Goal: Information Seeking & Learning: Find specific fact

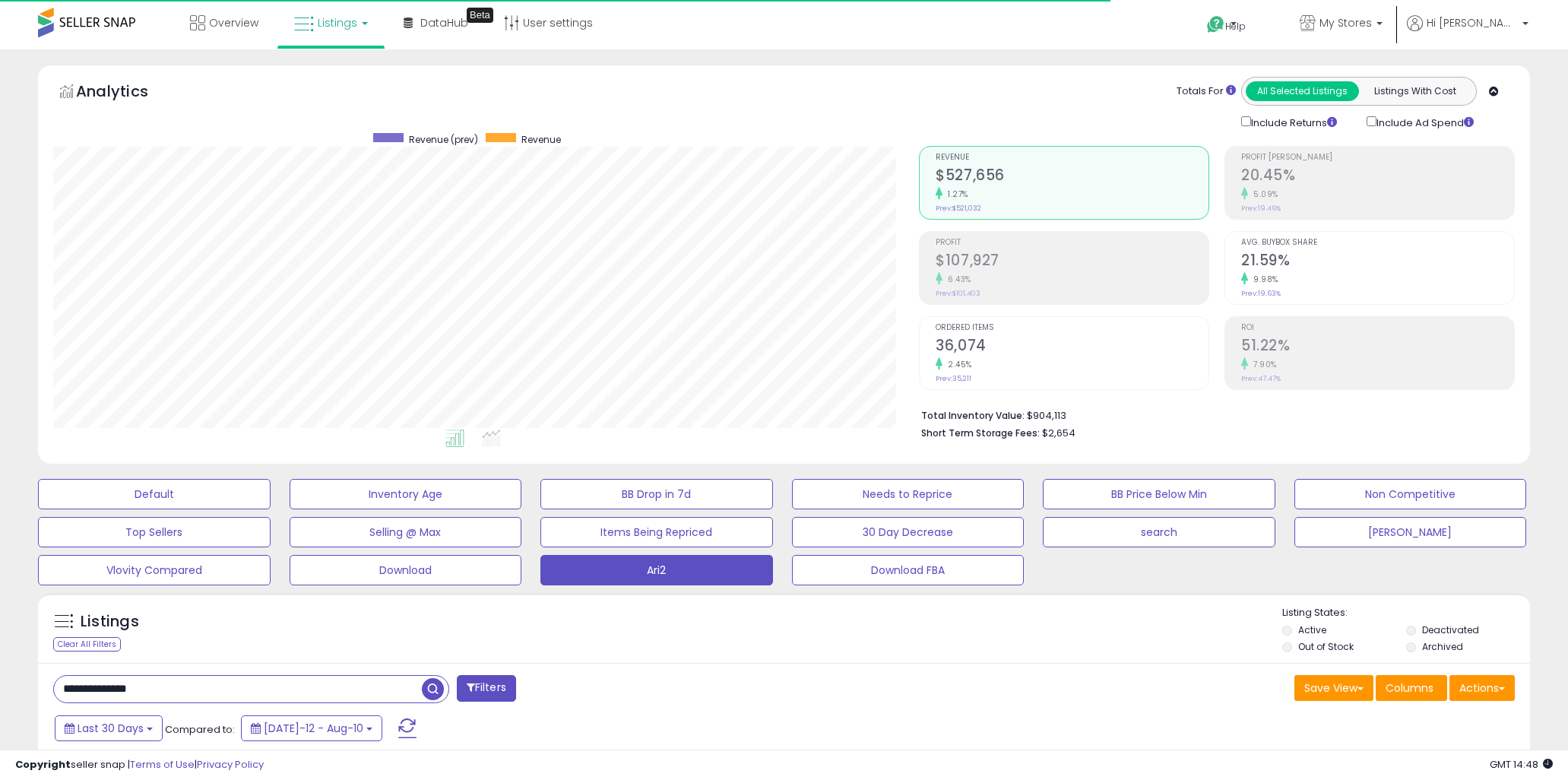
select select "**"
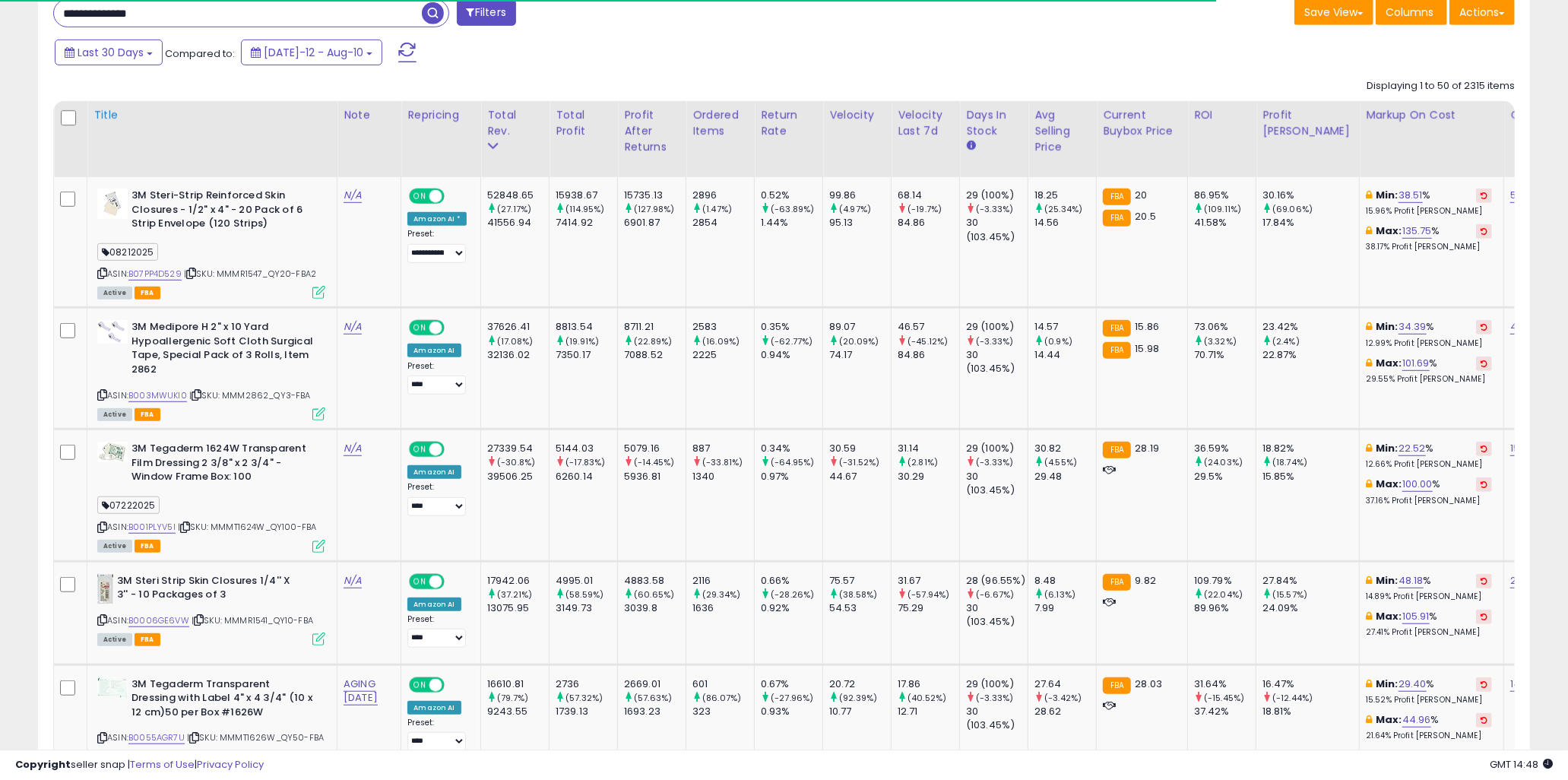
scroll to position [312, 865]
type input "**********"
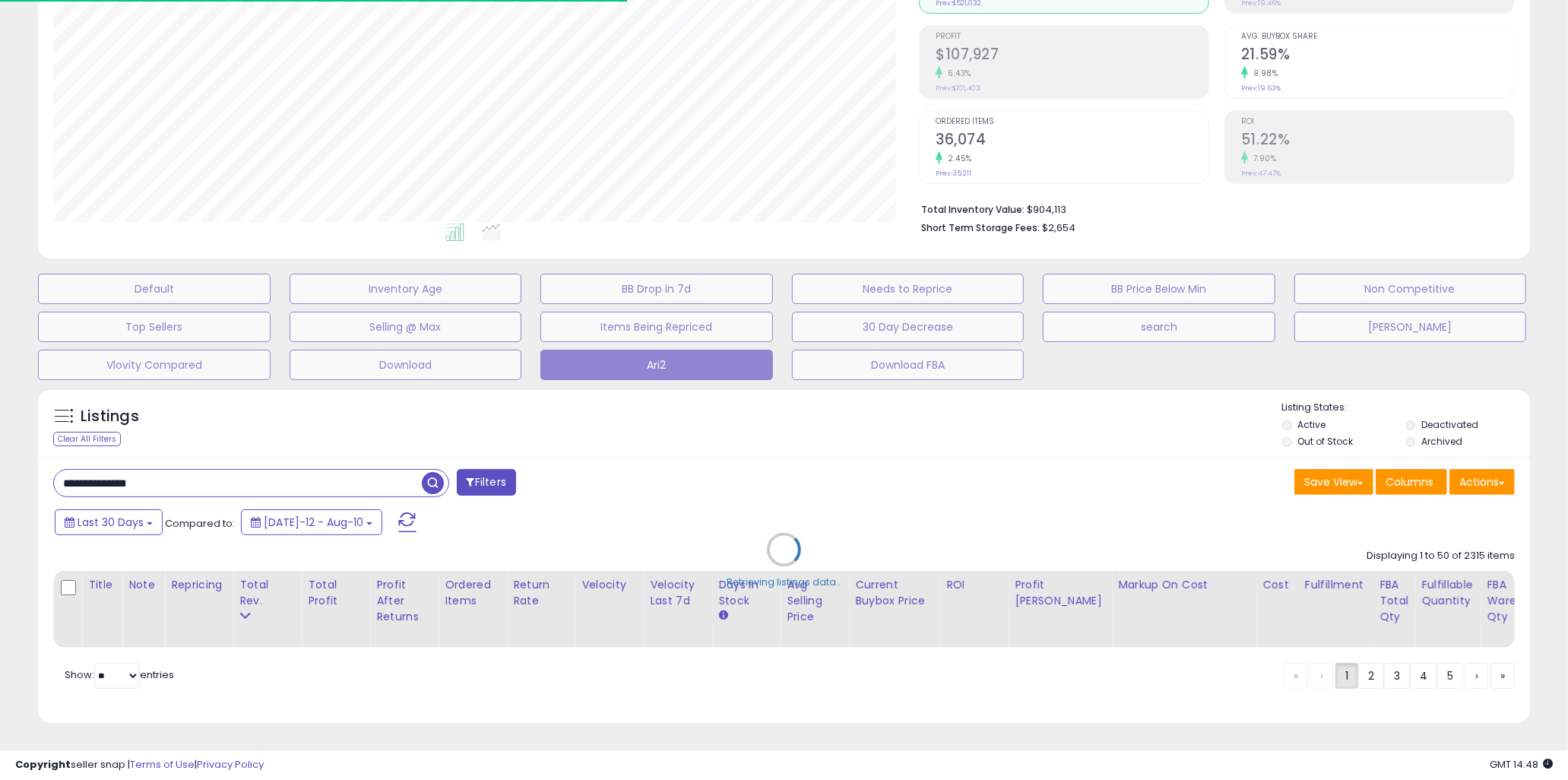
scroll to position [312, 875]
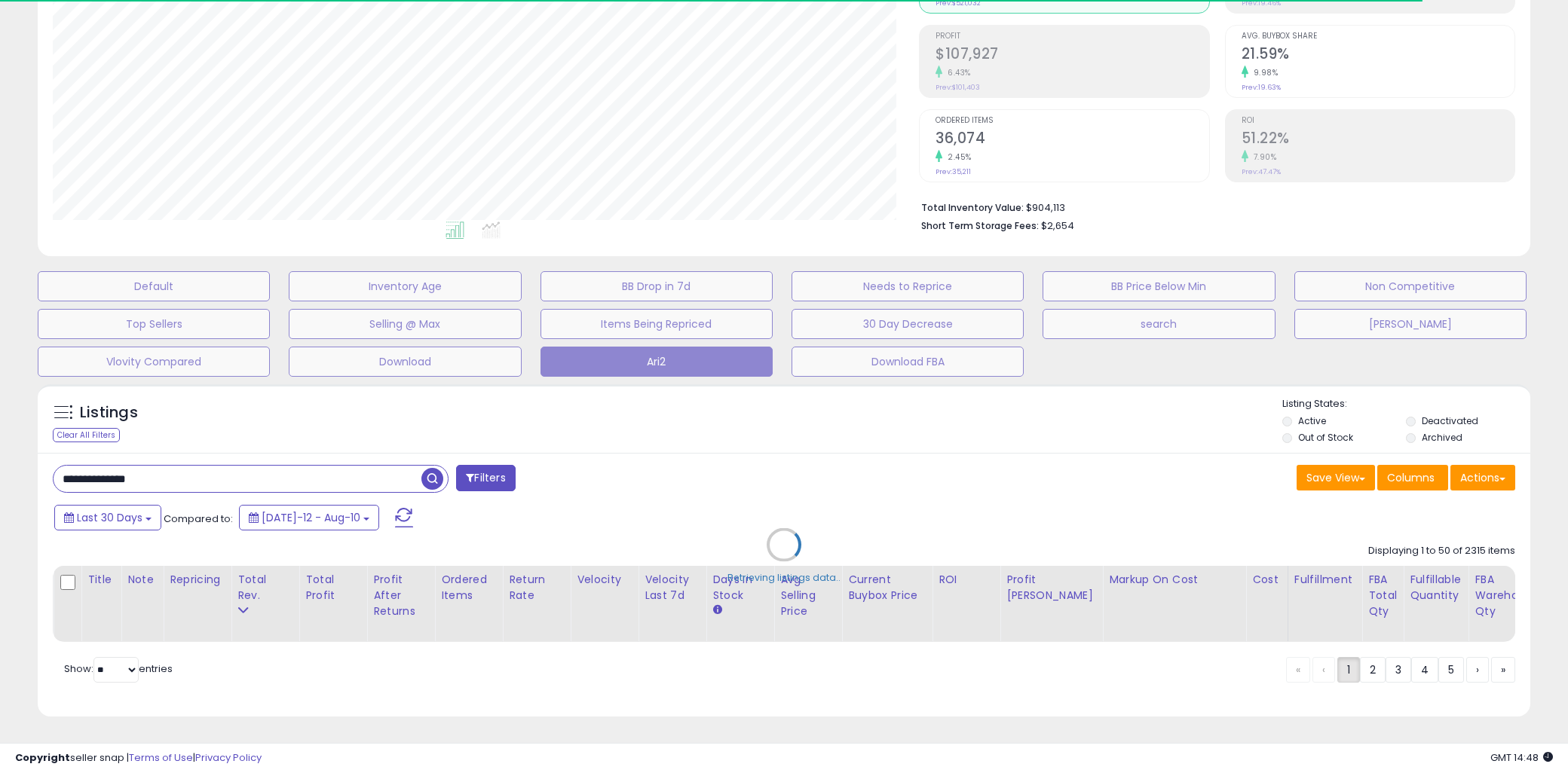
click at [673, 426] on div "Retrieving listings data.." at bounding box center [784, 556] width 1515 height 359
click at [713, 445] on div "Retrieving listings data.." at bounding box center [784, 556] width 1515 height 359
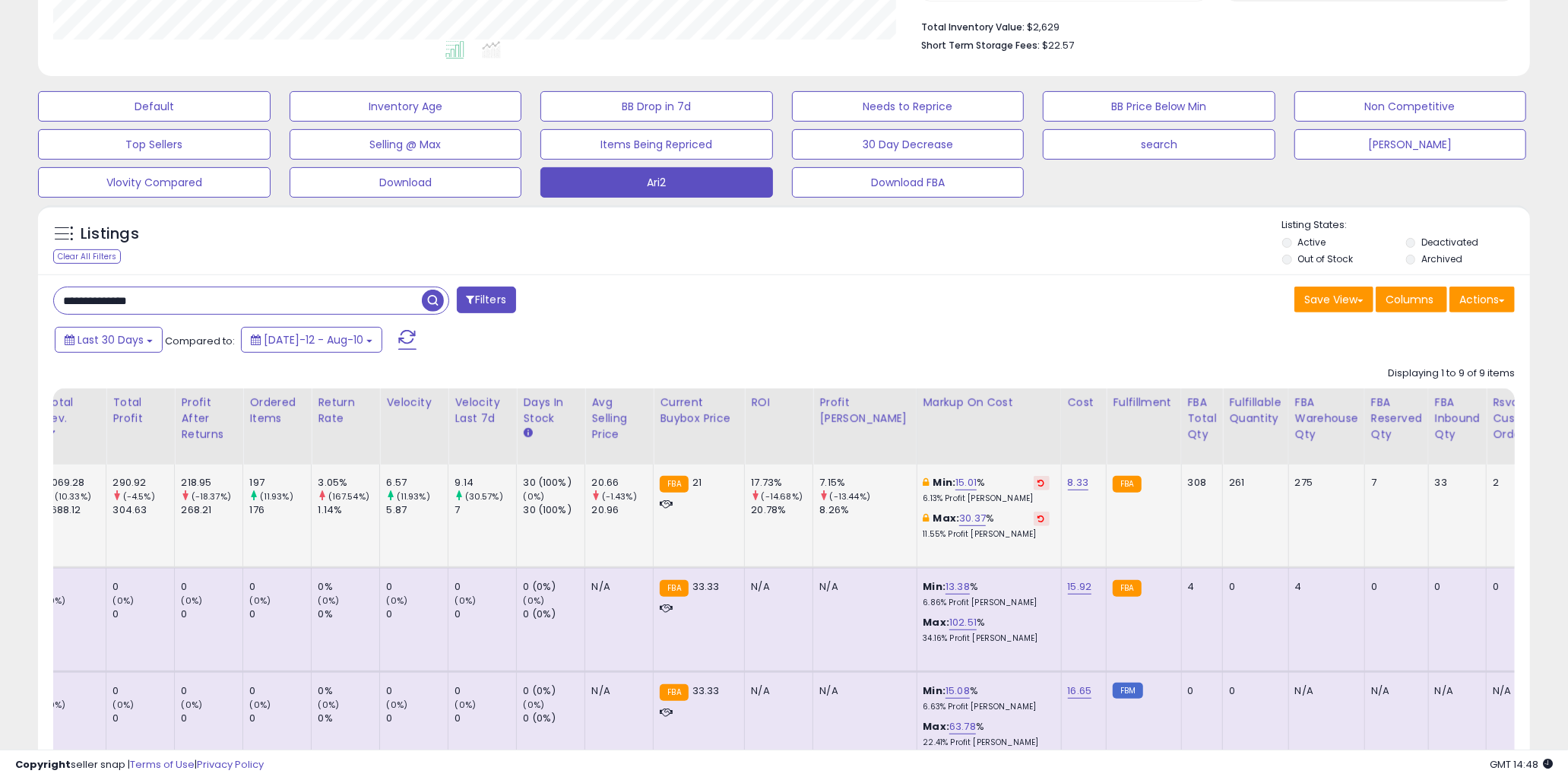
scroll to position [0, 0]
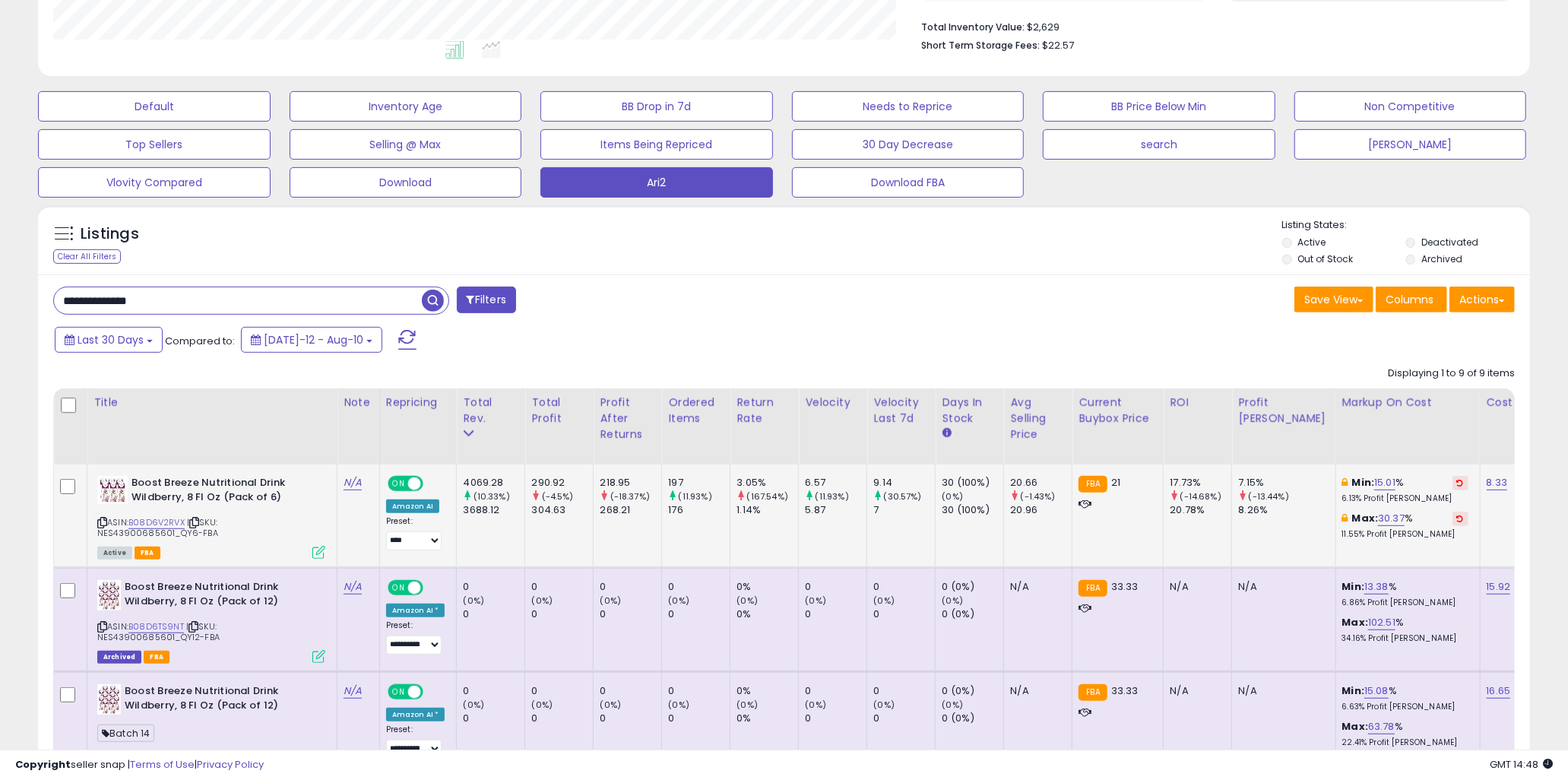
click at [719, 535] on td "197 (11.93%) 176" at bounding box center [697, 516] width 69 height 103
click at [762, 526] on td "3.05% (167.54%) 1.14%" at bounding box center [765, 516] width 69 height 103
click at [693, 542] on td "197 (11.93%) 176" at bounding box center [697, 516] width 69 height 103
click at [871, 540] on td "9.14 (30.57%) 7" at bounding box center [901, 516] width 69 height 103
click at [621, 540] on td "218.95 (-18.37%) 268.21" at bounding box center [628, 516] width 69 height 103
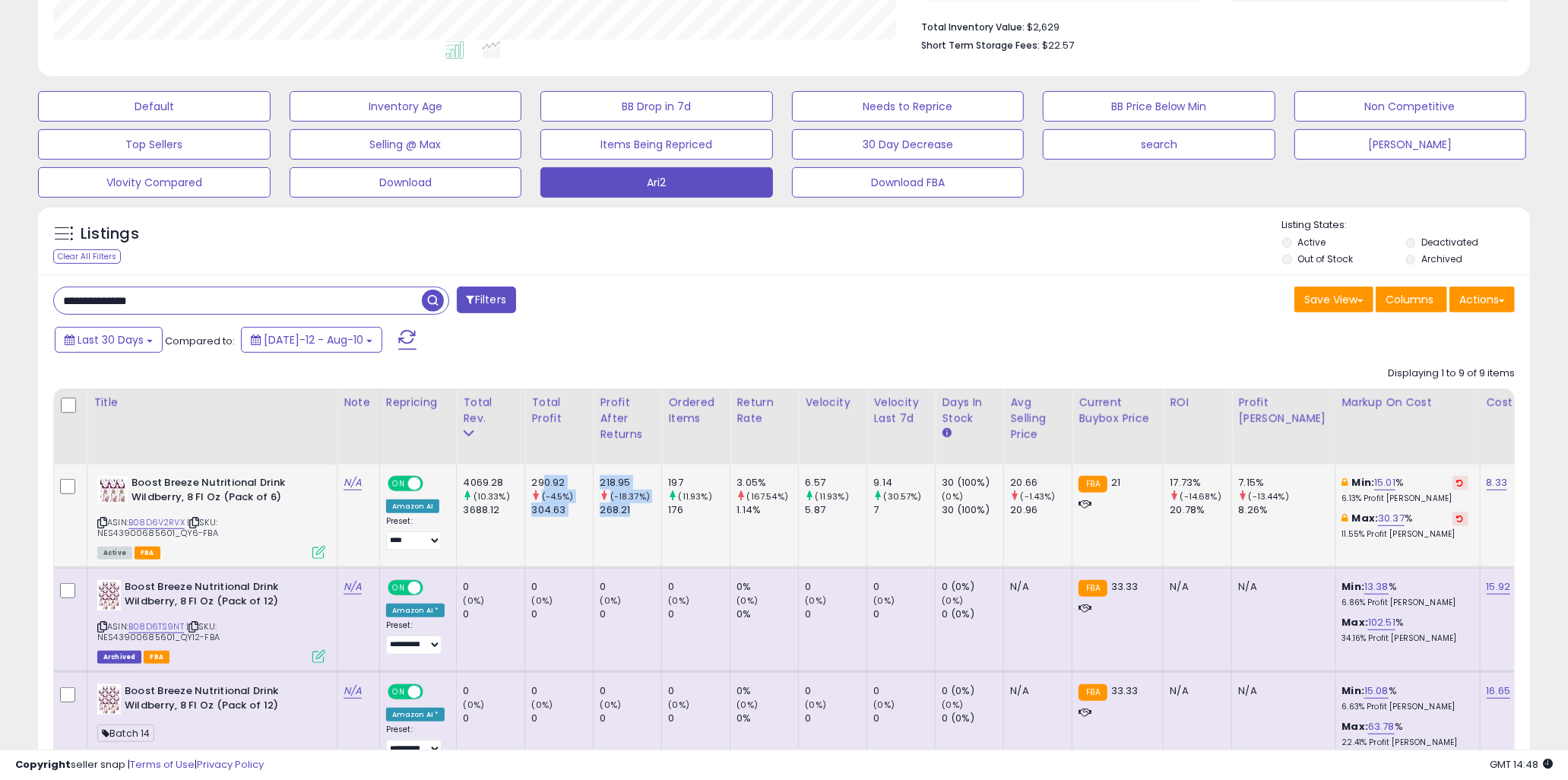
drag, startPoint x: 538, startPoint y: 482, endPoint x: 654, endPoint y: 520, distance: 122.1
click at [654, 520] on td "218.95 (-18.37%) 268.21" at bounding box center [628, 516] width 69 height 103
drag, startPoint x: 476, startPoint y: 481, endPoint x: 616, endPoint y: 512, distance: 143.4
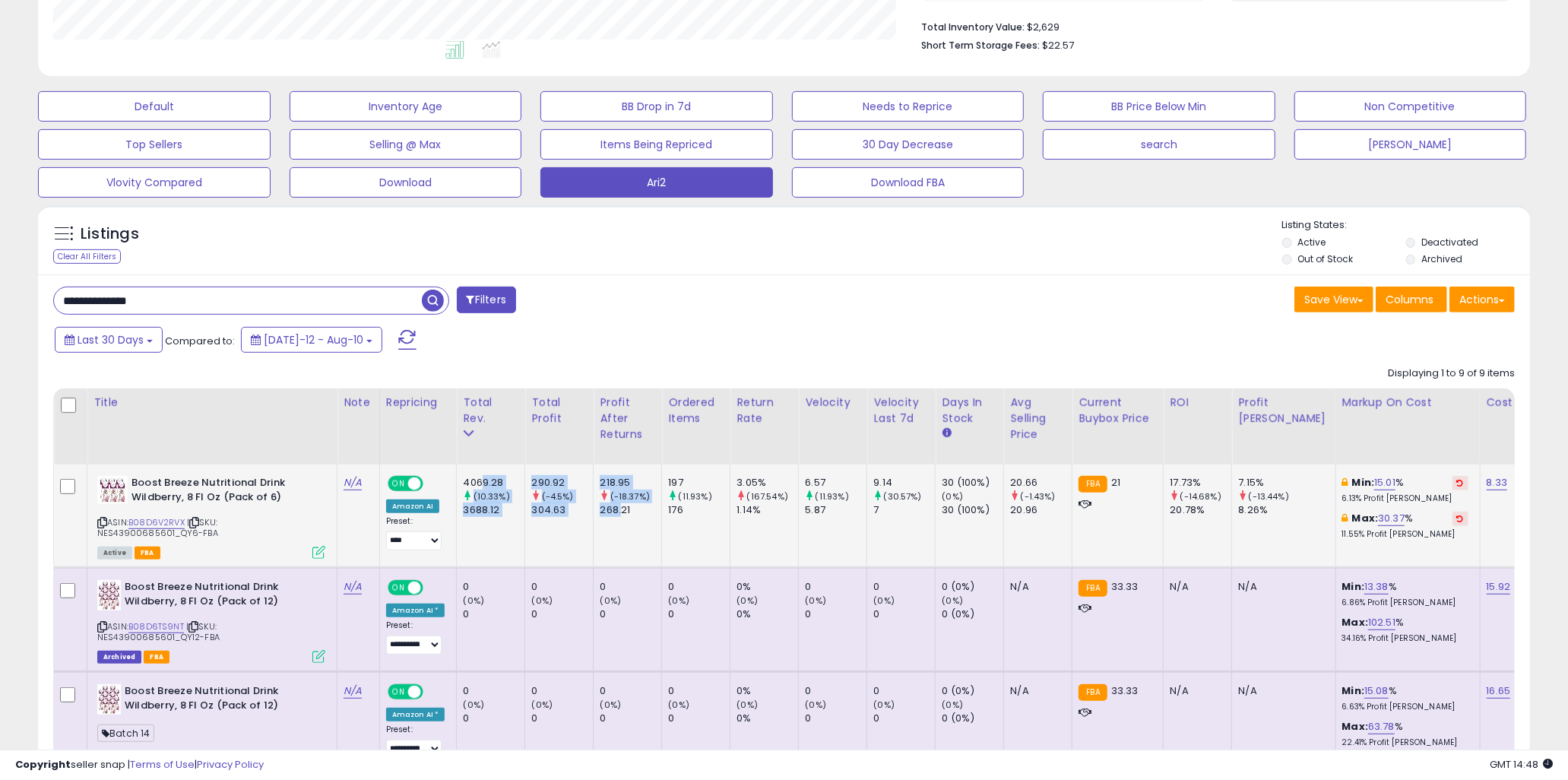
click at [616, 512] on div "268.21" at bounding box center [630, 510] width 61 height 13
click at [622, 502] on small "(-18.37%)" at bounding box center [630, 497] width 39 height 13
drag, startPoint x: 630, startPoint y: 512, endPoint x: 468, endPoint y: 488, distance: 163.8
click at [468, 488] on div "4069.28" at bounding box center [493, 483] width 61 height 13
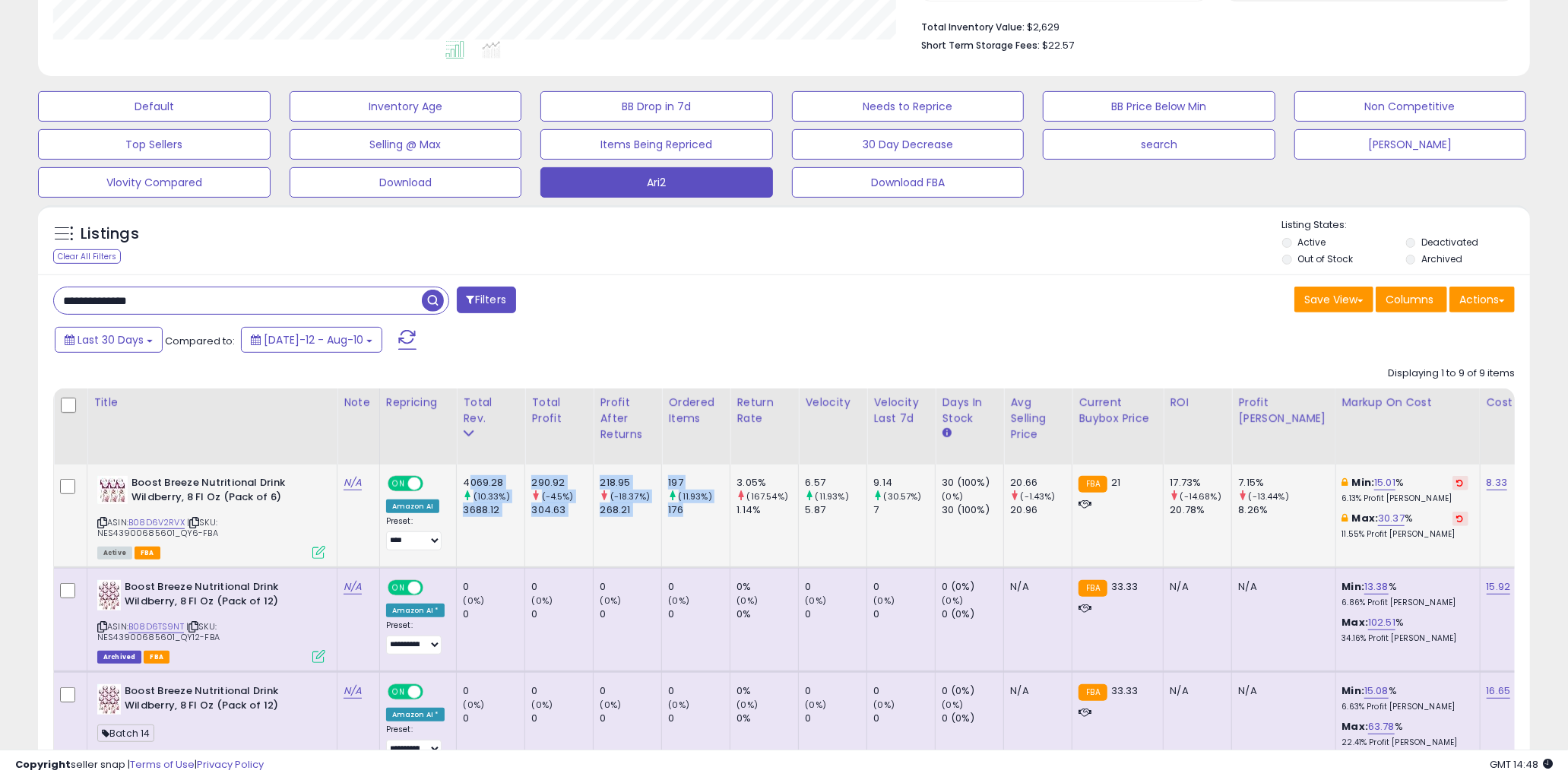
drag, startPoint x: 466, startPoint y: 485, endPoint x: 719, endPoint y: 526, distance: 256.3
click at [719, 526] on td "197 (11.93%) 176" at bounding box center [697, 516] width 69 height 103
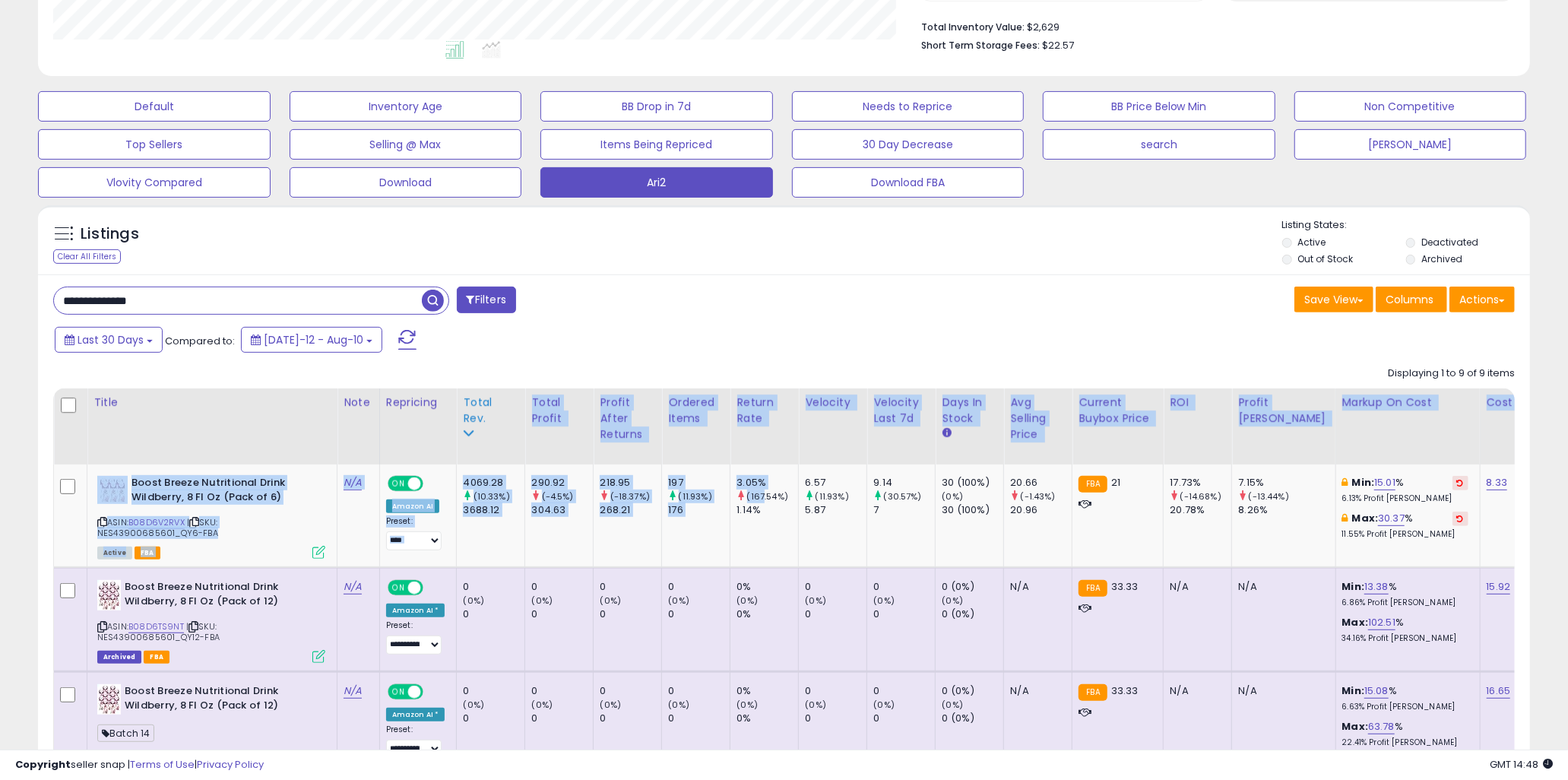
drag, startPoint x: 755, startPoint y: 502, endPoint x: 484, endPoint y: 465, distance: 273.5
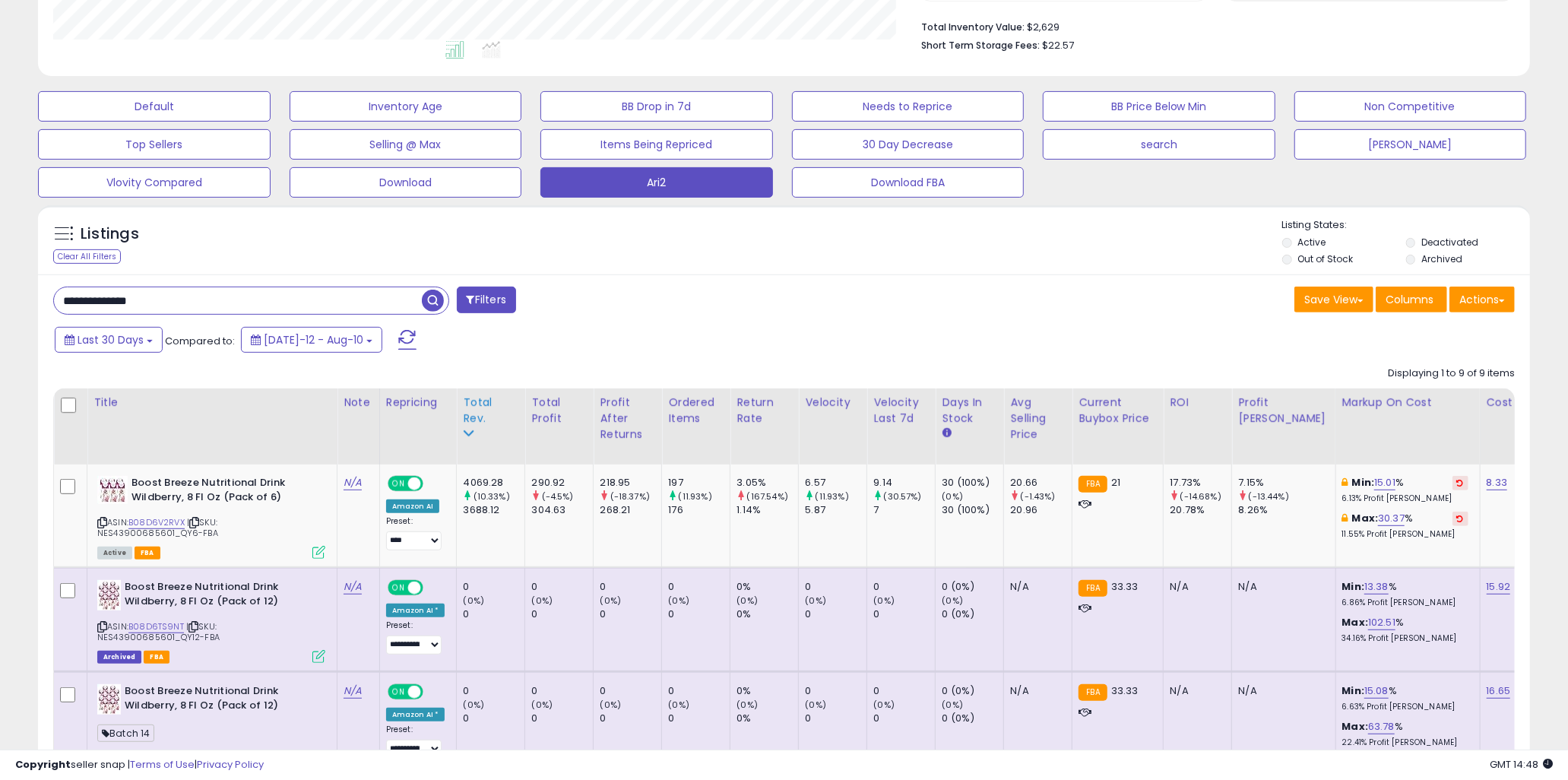
click at [484, 465] on th "Total Rev." at bounding box center [491, 426] width 69 height 76
drag, startPoint x: 476, startPoint y: 480, endPoint x: 861, endPoint y: 554, distance: 392.0
click at [861, 554] on td "6.57 (11.93%) 5.87" at bounding box center [833, 516] width 69 height 103
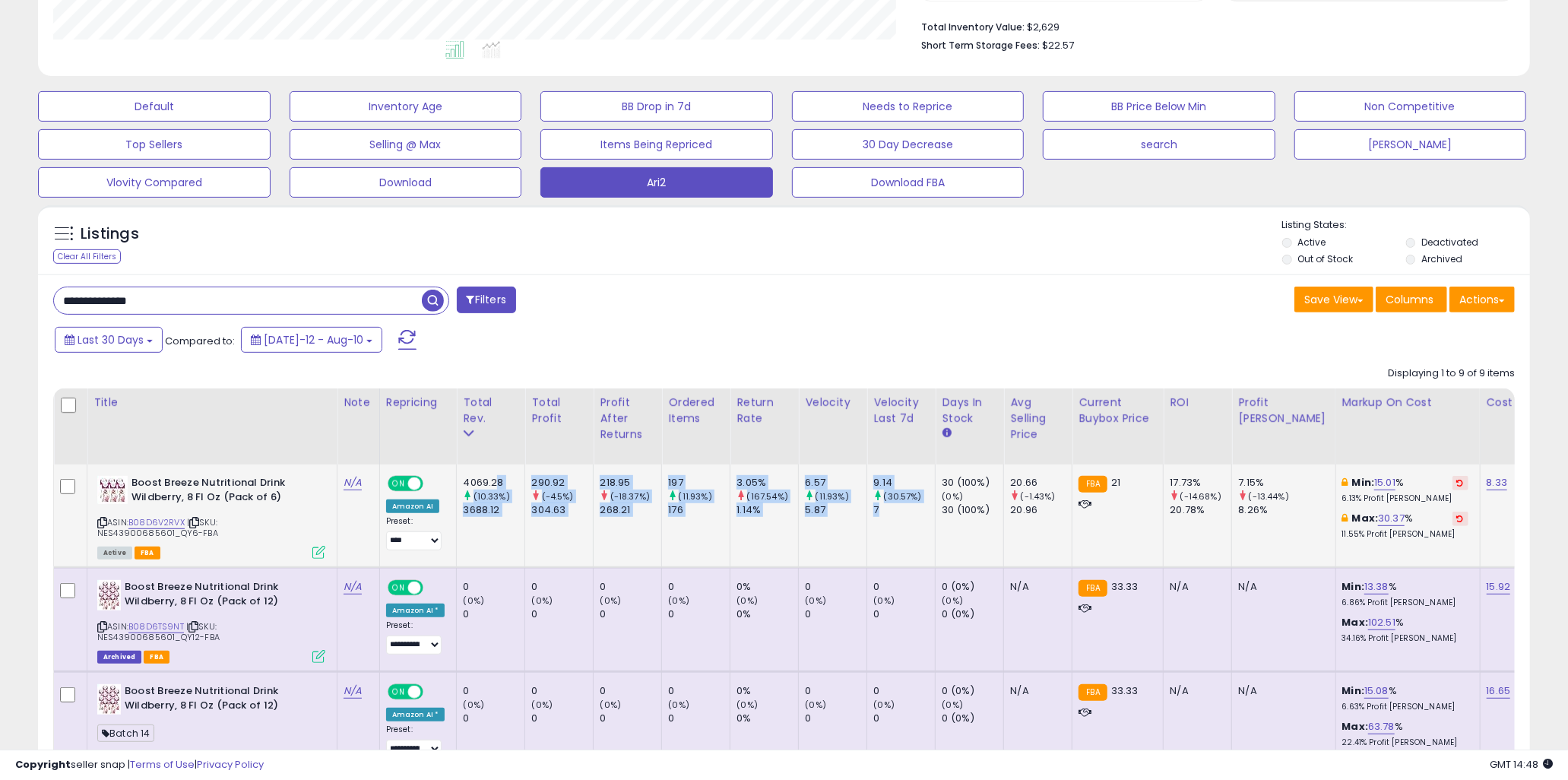
drag, startPoint x: 891, startPoint y: 515, endPoint x: 494, endPoint y: 481, distance: 398.5
click at [494, 481] on div "4069.28" at bounding box center [493, 483] width 61 height 13
drag, startPoint x: 480, startPoint y: 482, endPoint x: 886, endPoint y: 523, distance: 408.1
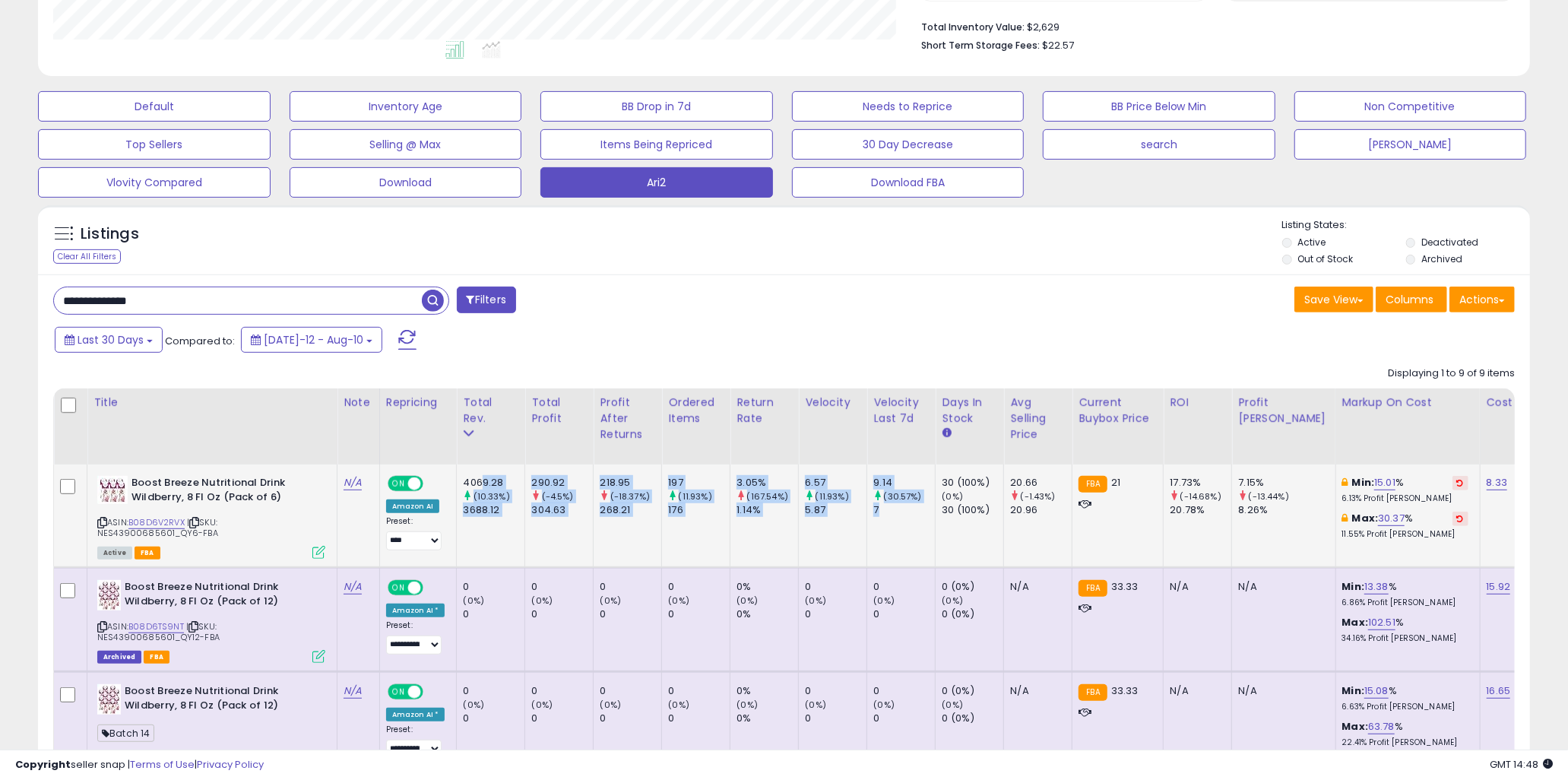
click at [886, 523] on td "9.14 (30.57%) 7" at bounding box center [901, 516] width 69 height 103
drag, startPoint x: 900, startPoint y: 517, endPoint x: 480, endPoint y: 472, distance: 422.4
click at [477, 479] on div "4069.28" at bounding box center [493, 483] width 61 height 13
drag, startPoint x: 474, startPoint y: 482, endPoint x: 859, endPoint y: 531, distance: 388.1
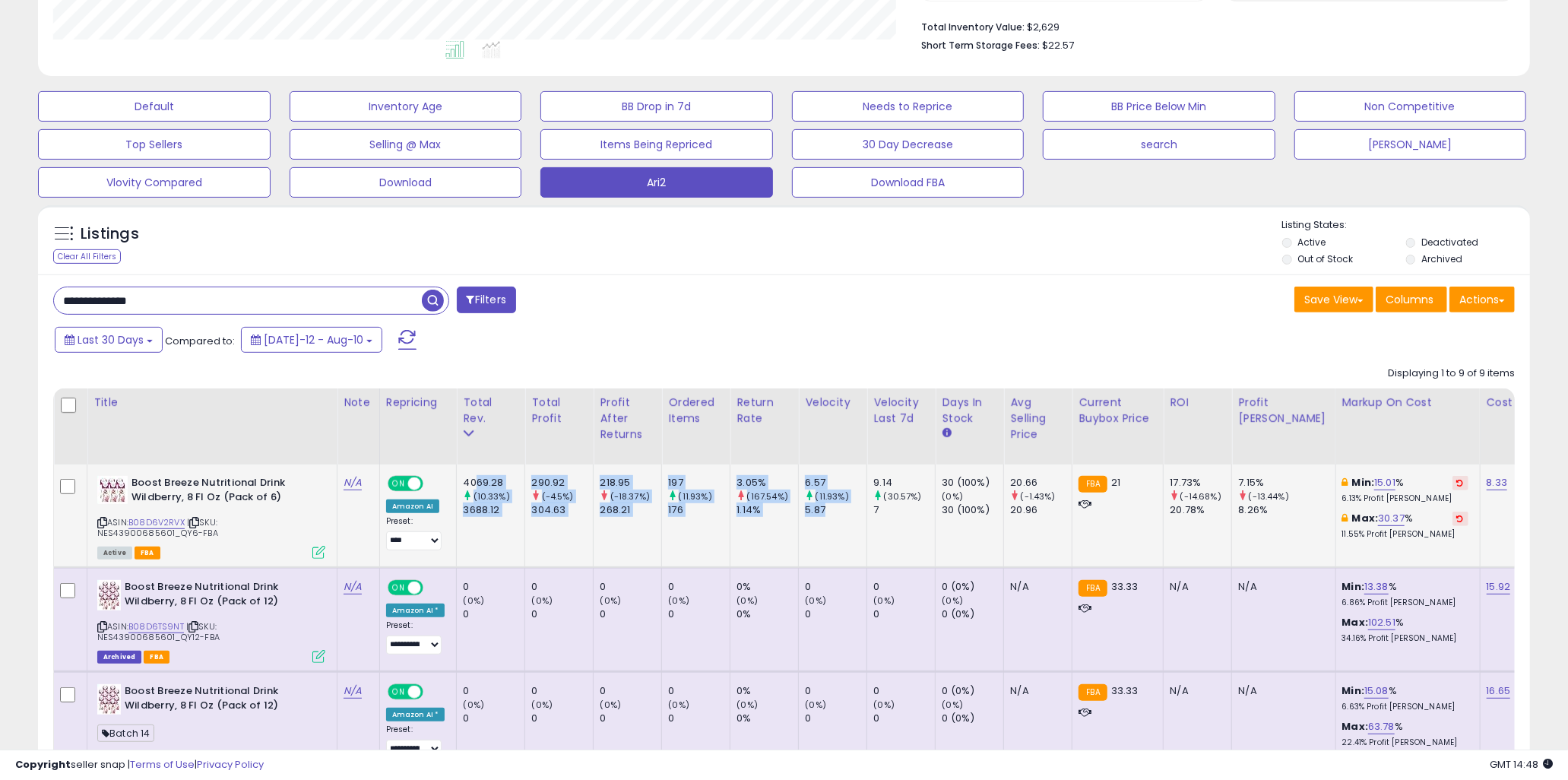
click at [859, 531] on td "6.57 (11.93%) 5.87" at bounding box center [833, 516] width 69 height 103
click at [634, 533] on td "218.95 (-18.37%) 268.21" at bounding box center [628, 516] width 69 height 103
drag, startPoint x: 293, startPoint y: 522, endPoint x: 226, endPoint y: 528, distance: 67.3
click at [226, 528] on div "ASIN: B08D6V2RVX | SKU: NES43900685601_QY6-FBA Active FBA" at bounding box center [211, 517] width 228 height 81
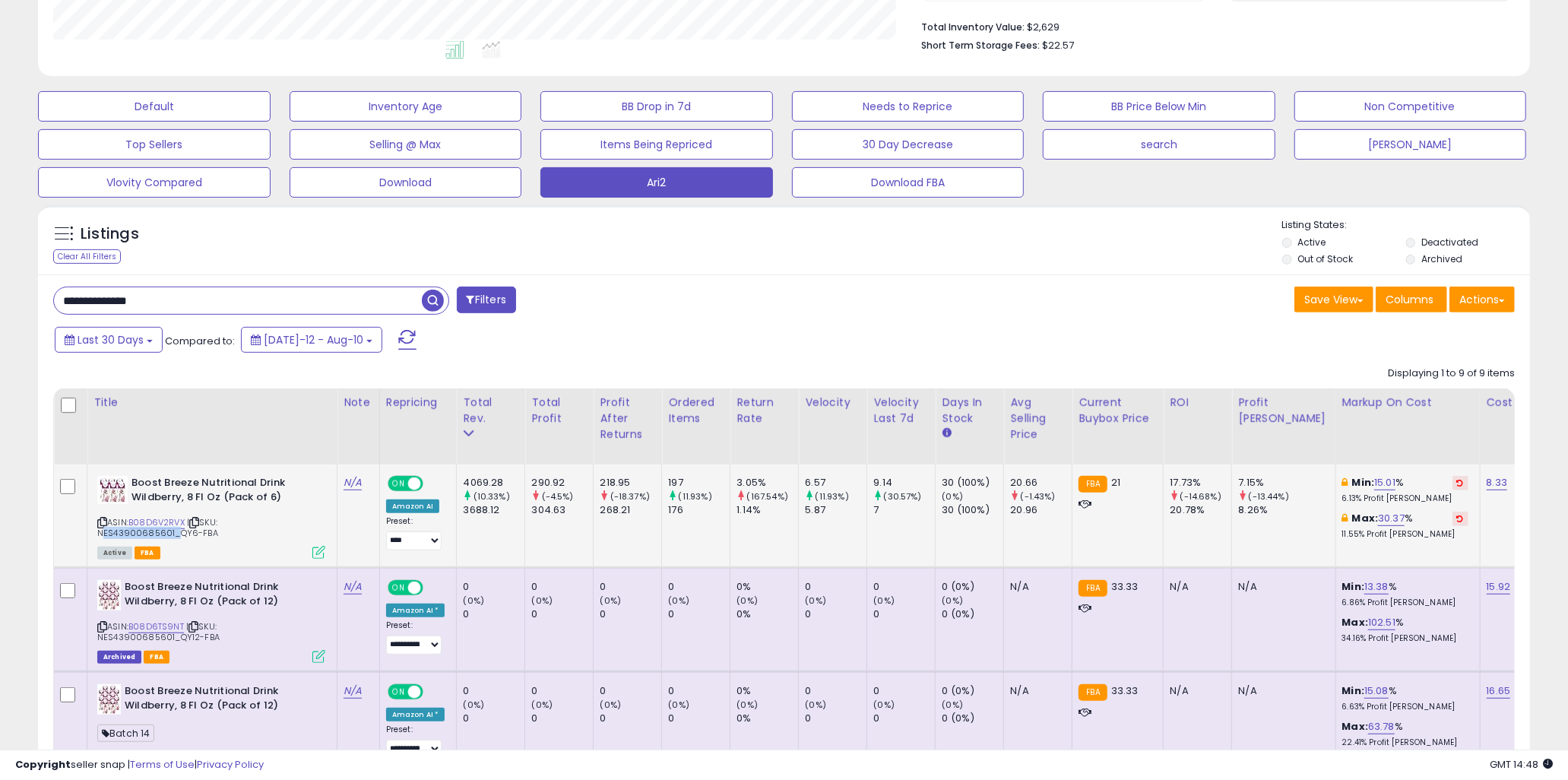
copy span "NES43900685601"
